Goal: Information Seeking & Learning: Learn about a topic

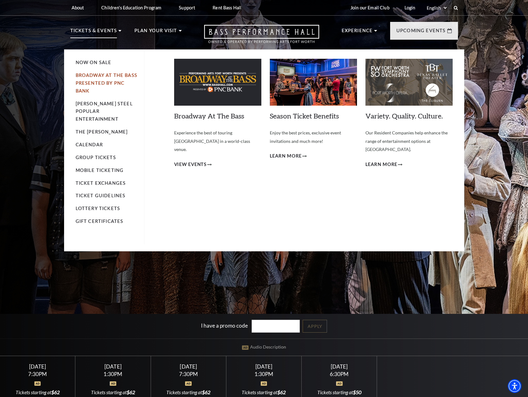
click at [91, 75] on link "Broadway At The Bass presented by PNC Bank" at bounding box center [107, 83] width 62 height 21
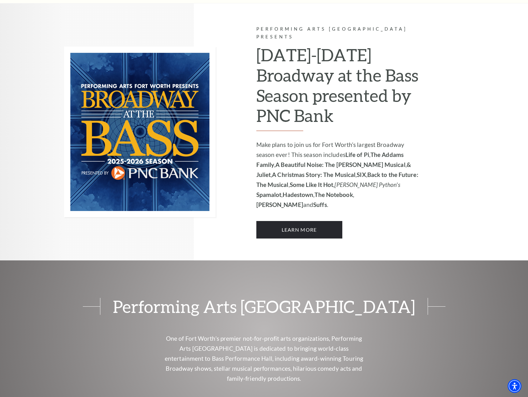
scroll to position [404, 0]
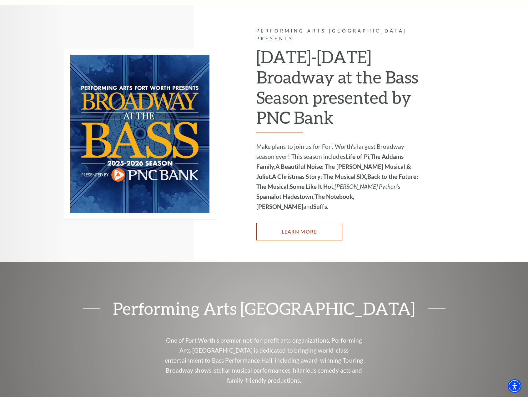
click at [293, 223] on link "Learn More" at bounding box center [299, 232] width 86 height 18
